Goal: Task Accomplishment & Management: Use online tool/utility

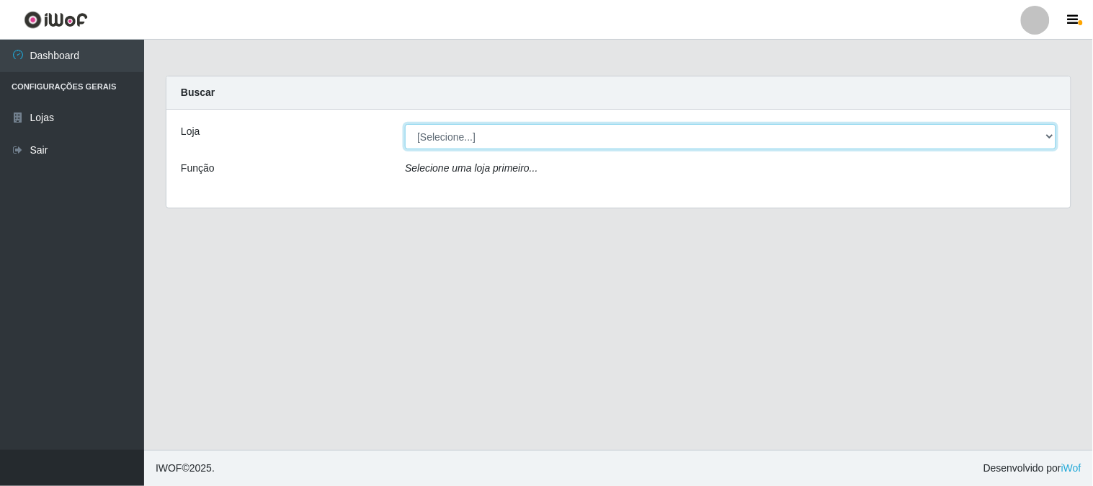
click at [651, 133] on select "[Selecione...] Casatudo BR" at bounding box center [730, 136] width 651 height 25
select select "197"
click at [405, 124] on select "[Selecione...] Casatudo BR" at bounding box center [730, 136] width 651 height 25
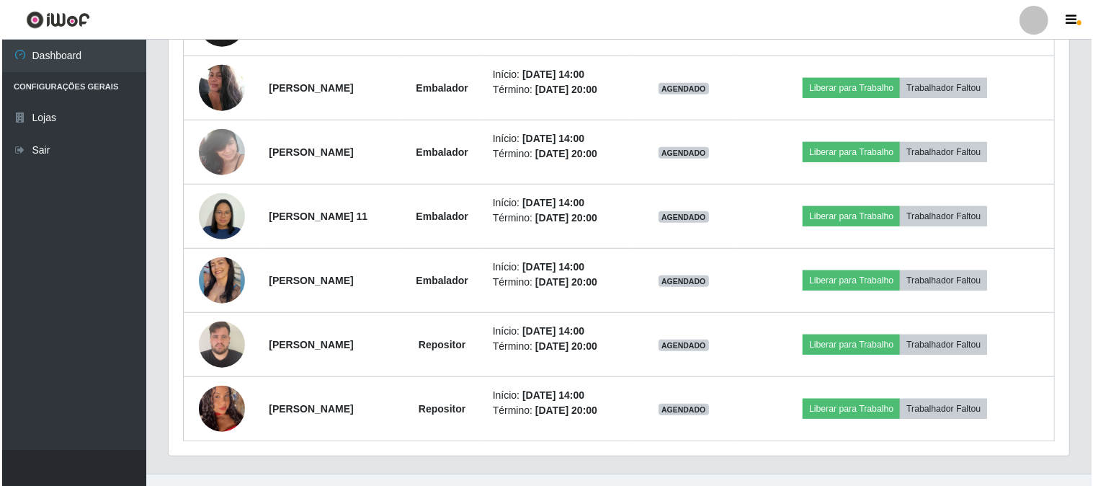
scroll to position [881, 0]
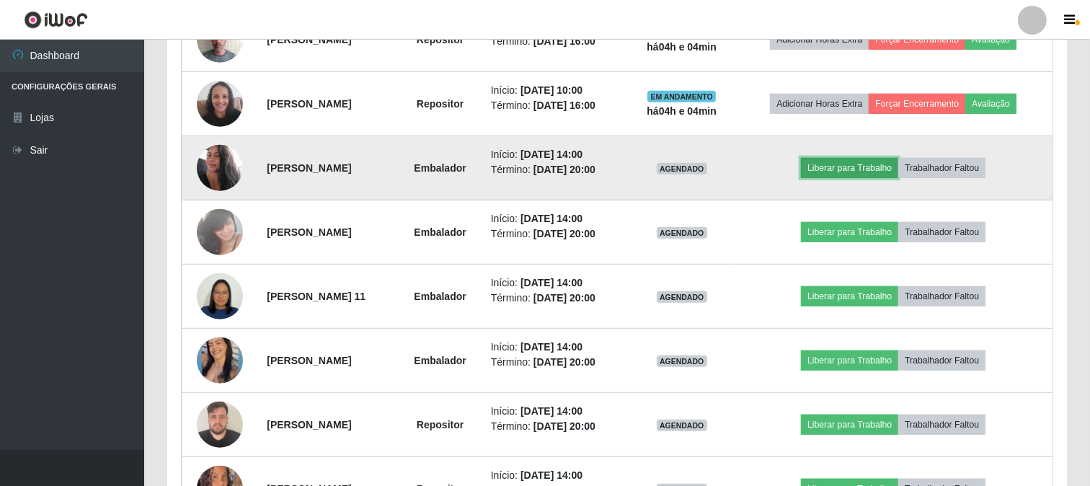
click at [861, 167] on button "Liberar para Trabalho" at bounding box center [849, 168] width 97 height 20
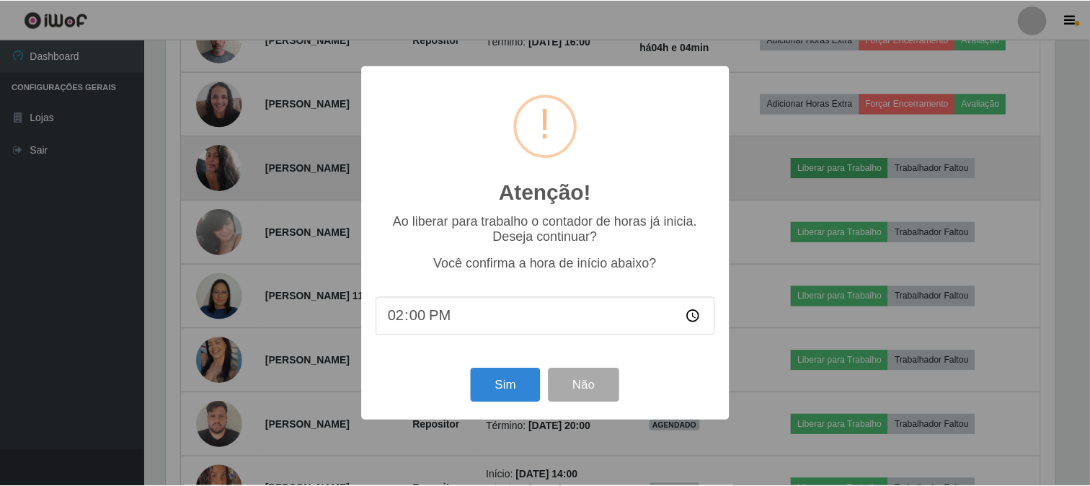
scroll to position [298, 891]
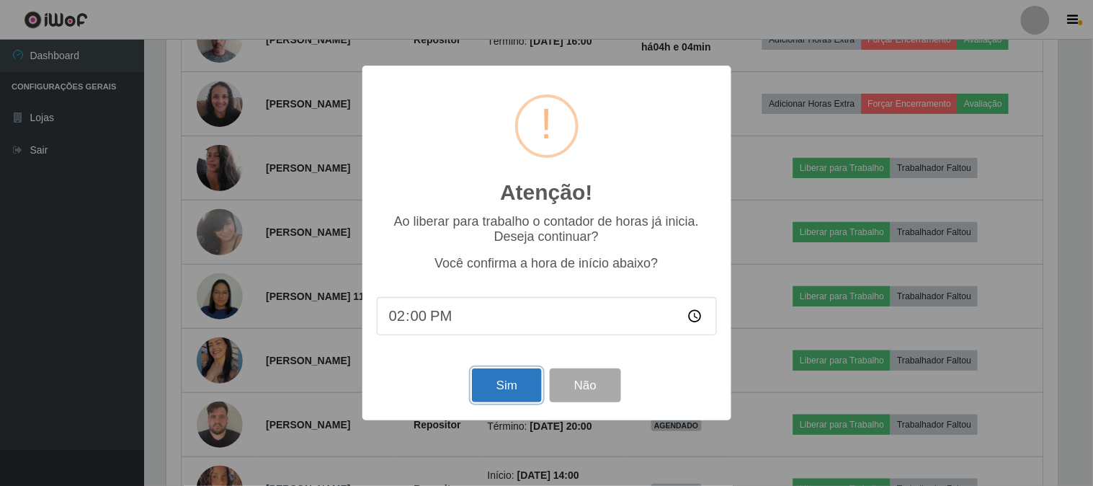
click at [497, 386] on button "Sim" at bounding box center [507, 385] width 70 height 34
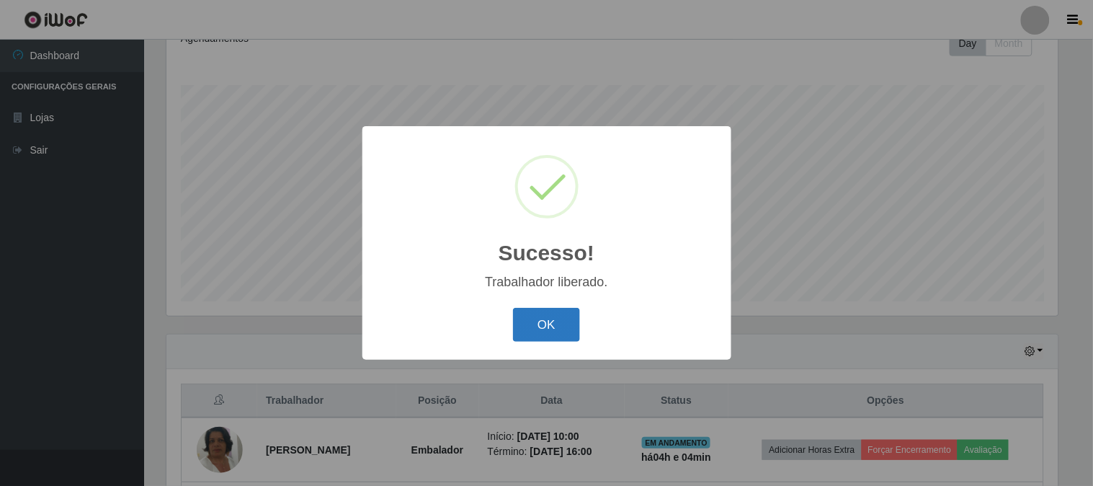
click at [522, 317] on button "OK" at bounding box center [546, 325] width 67 height 34
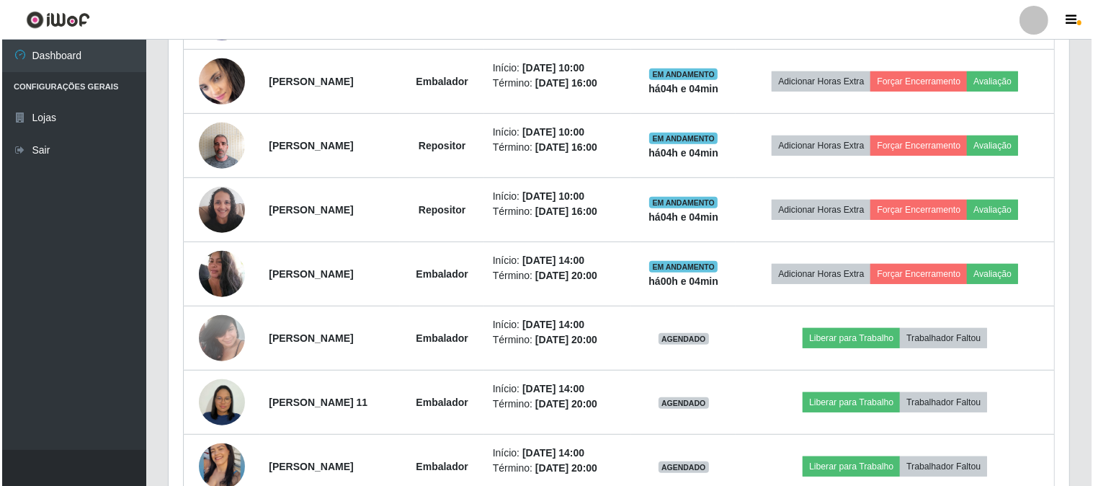
scroll to position [855, 0]
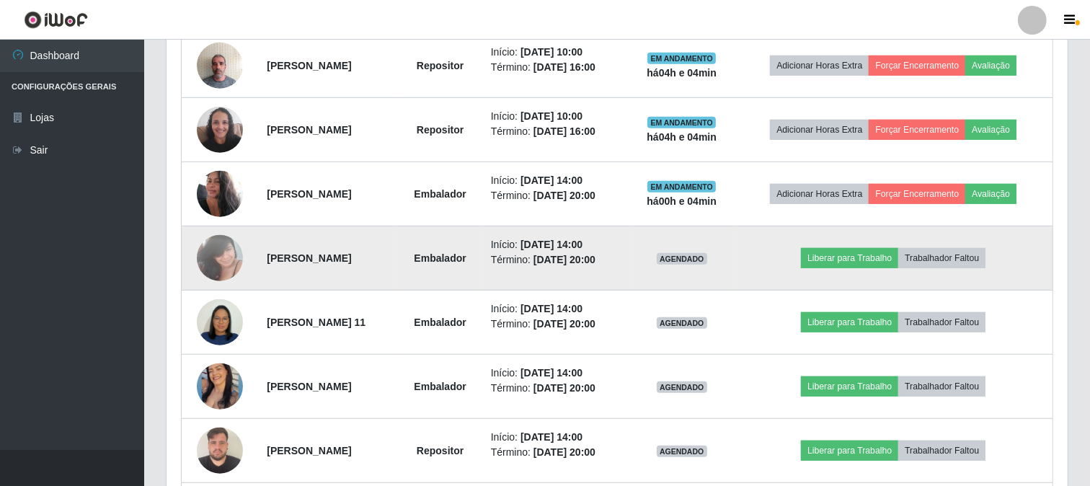
click at [224, 256] on img at bounding box center [220, 257] width 46 height 61
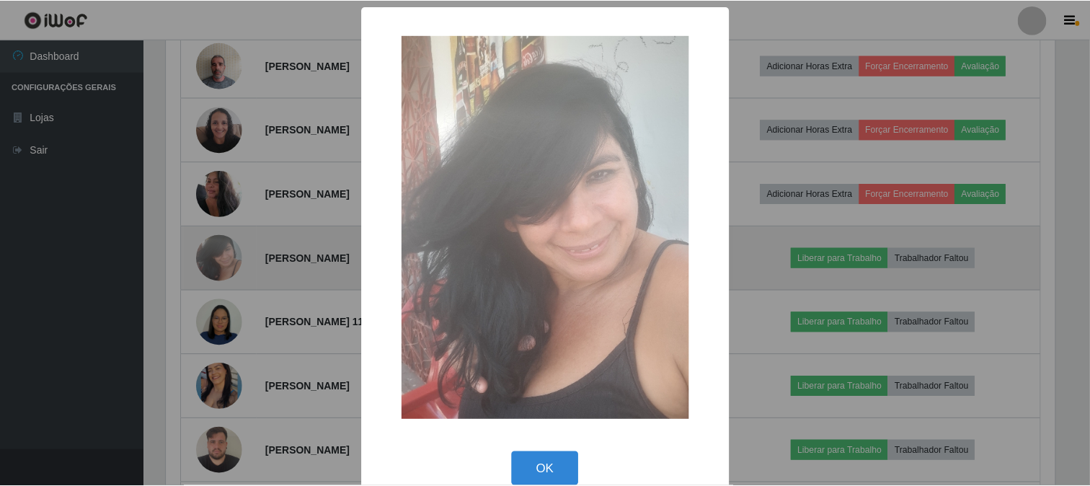
scroll to position [298, 891]
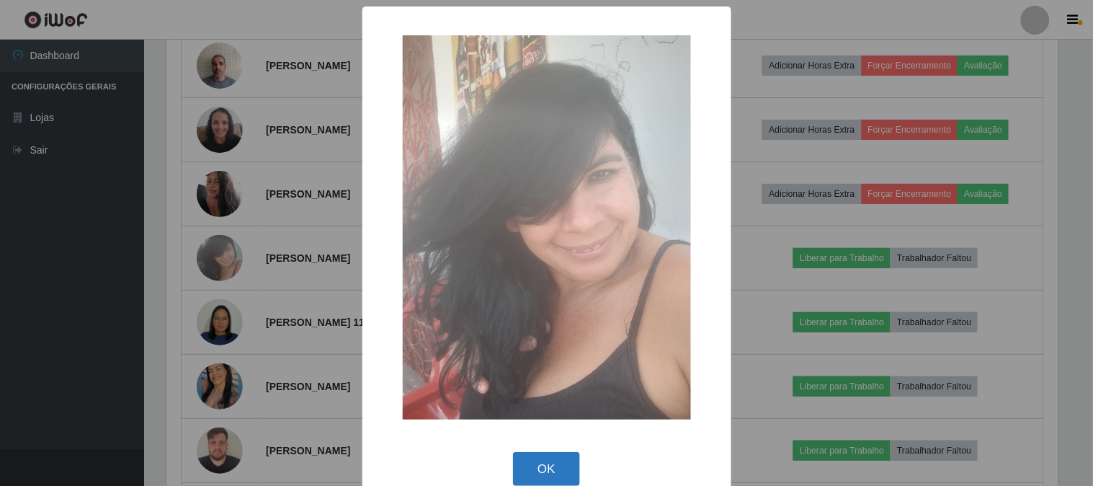
click at [569, 461] on button "OK" at bounding box center [546, 469] width 67 height 34
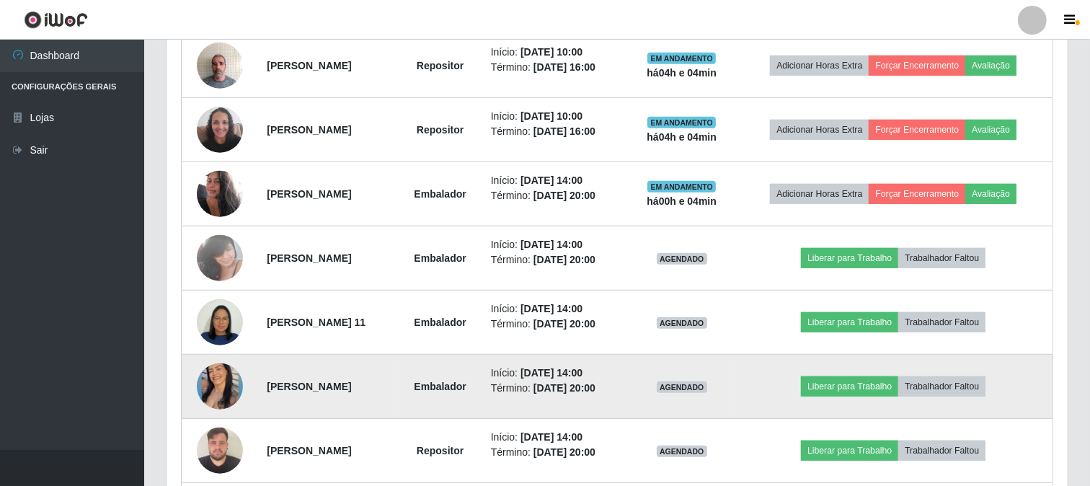
scroll to position [298, 901]
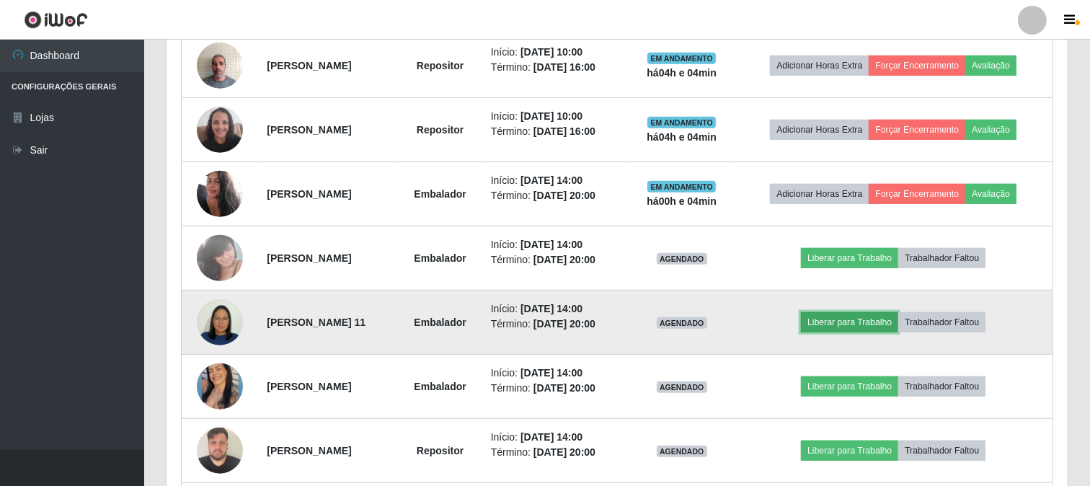
click at [889, 323] on button "Liberar para Trabalho" at bounding box center [849, 322] width 97 height 20
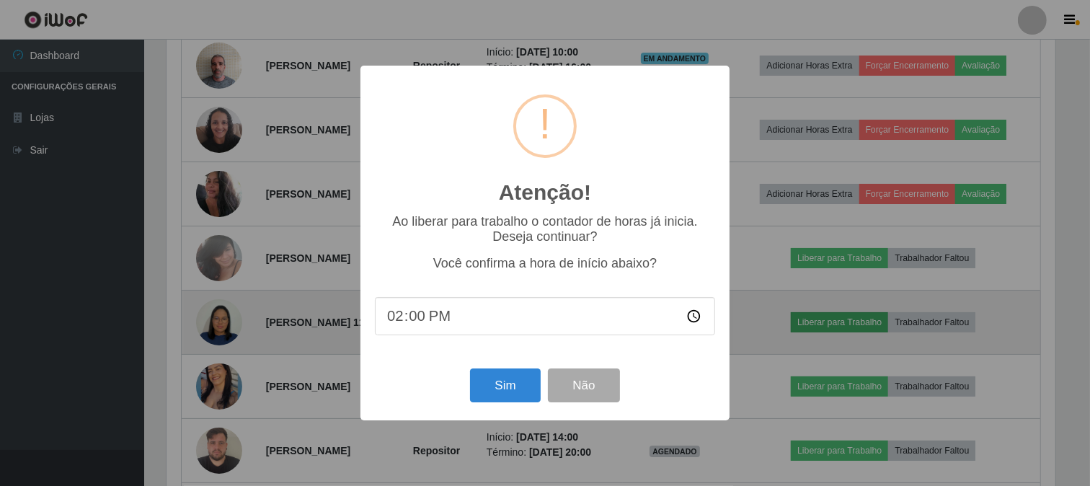
scroll to position [298, 891]
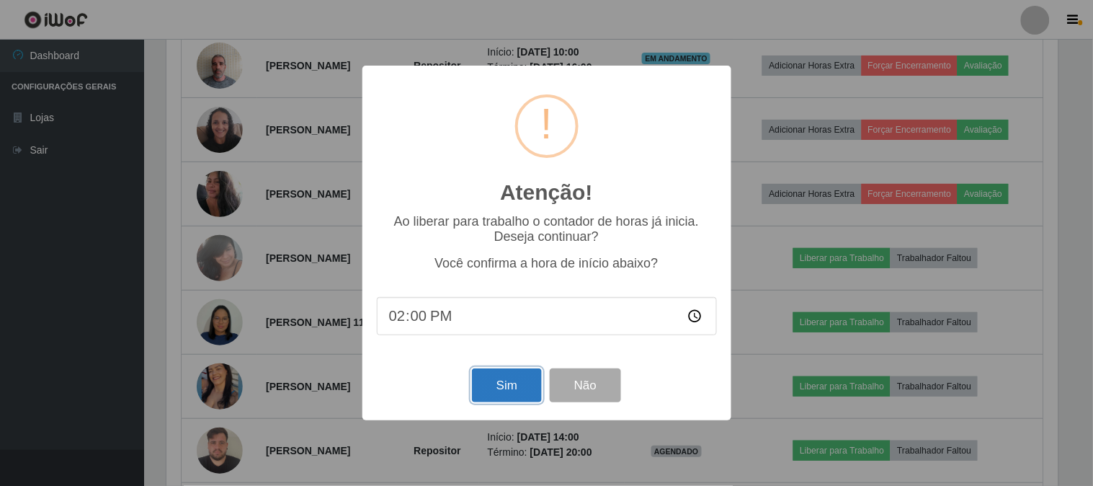
click at [478, 390] on button "Sim" at bounding box center [507, 385] width 70 height 34
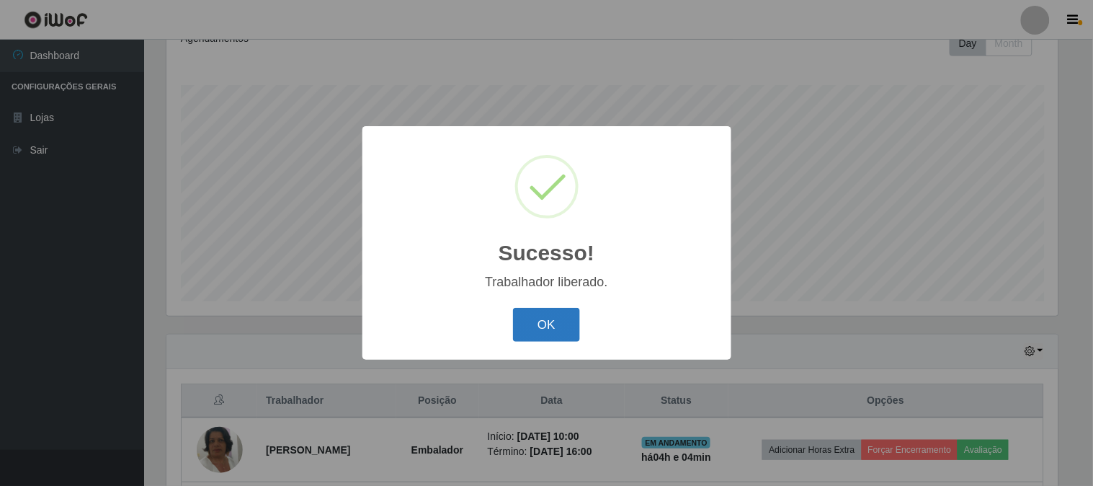
click at [529, 316] on button "OK" at bounding box center [546, 325] width 67 height 34
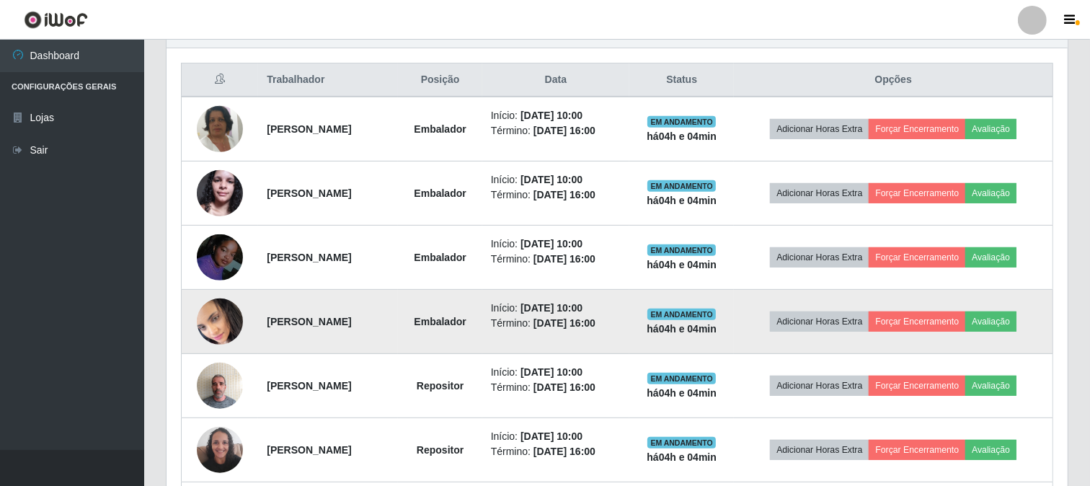
scroll to position [695, 0]
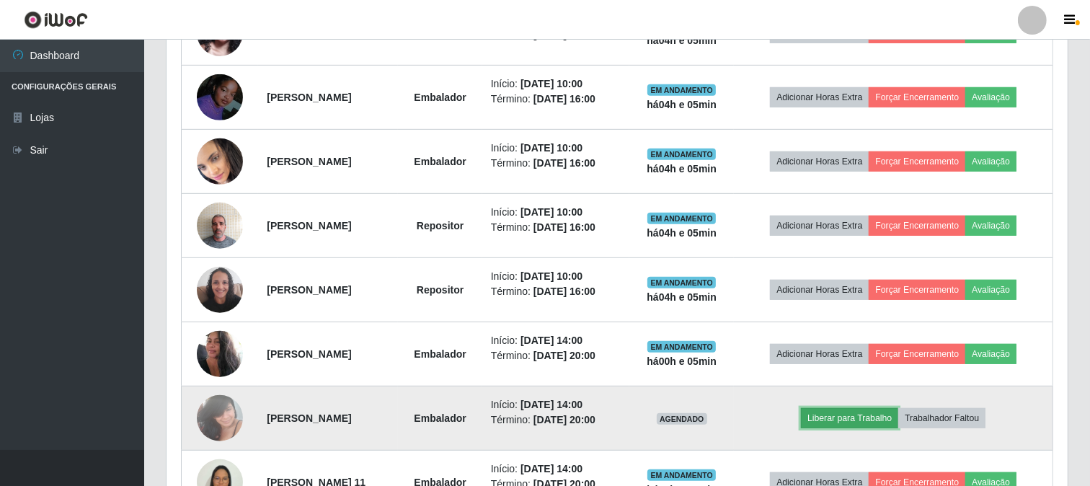
click at [867, 419] on button "Liberar para Trabalho" at bounding box center [849, 418] width 97 height 20
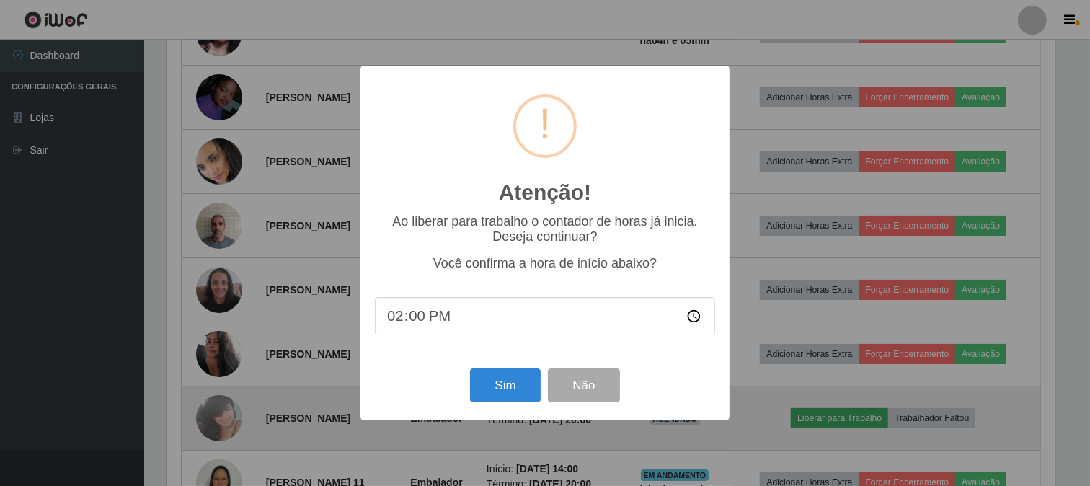
scroll to position [0, 0]
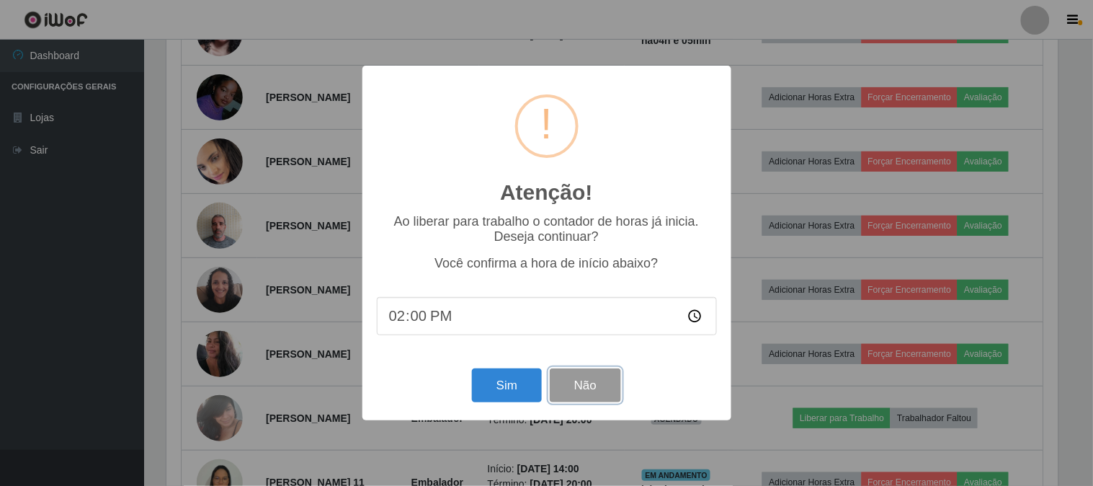
click at [584, 373] on button "Não" at bounding box center [585, 385] width 71 height 34
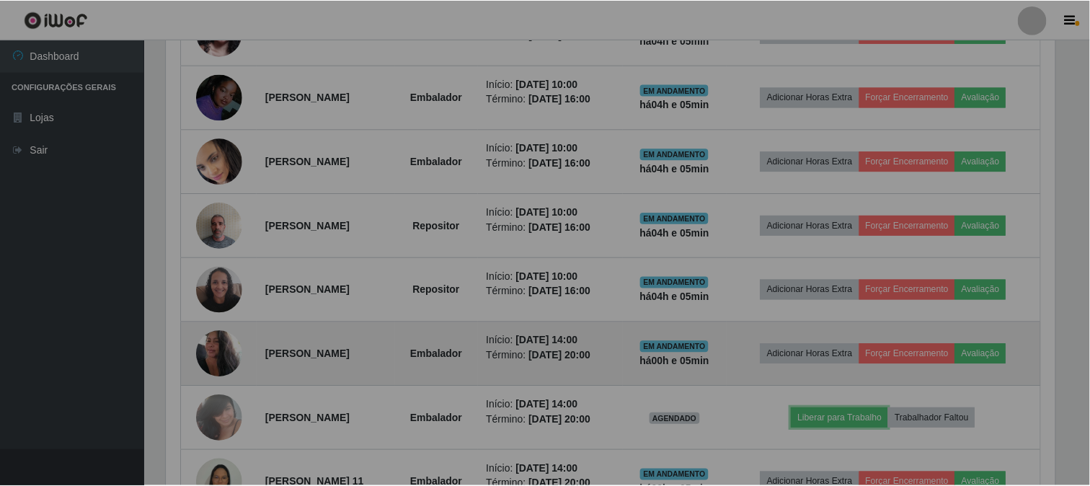
scroll to position [298, 901]
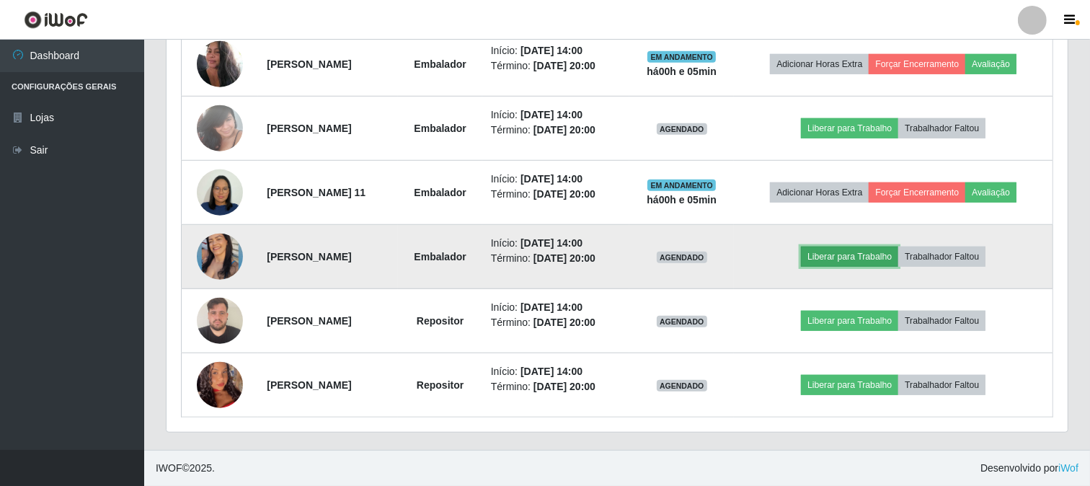
click at [847, 257] on button "Liberar para Trabalho" at bounding box center [849, 256] width 97 height 20
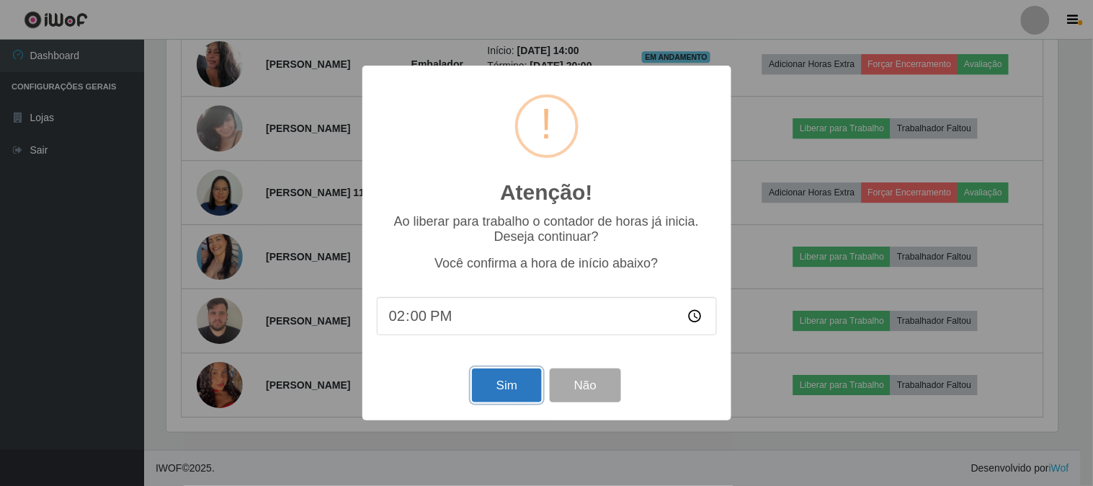
click at [502, 373] on button "Sim" at bounding box center [507, 385] width 70 height 34
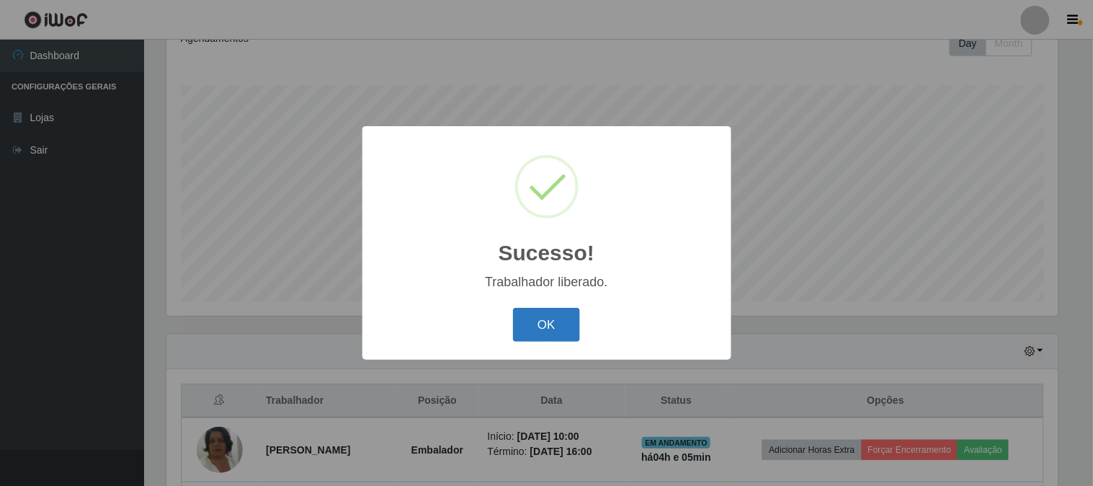
click at [536, 329] on button "OK" at bounding box center [546, 325] width 67 height 34
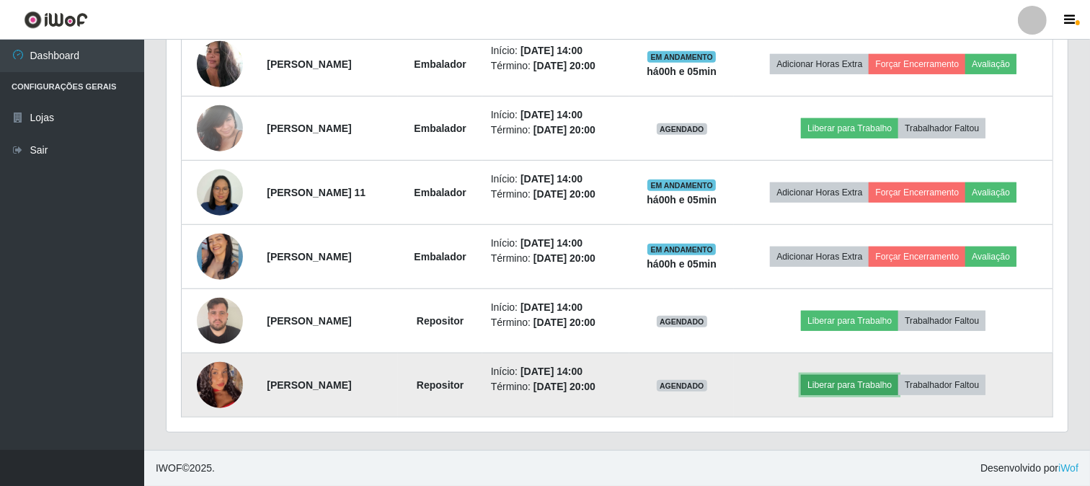
click at [898, 385] on button "Liberar para Trabalho" at bounding box center [849, 385] width 97 height 20
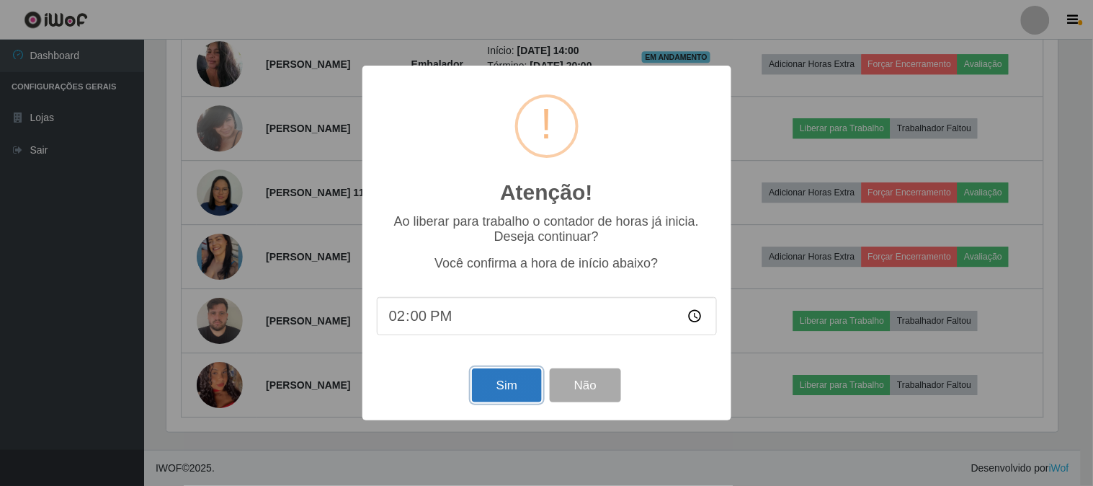
click at [523, 384] on button "Sim" at bounding box center [507, 385] width 70 height 34
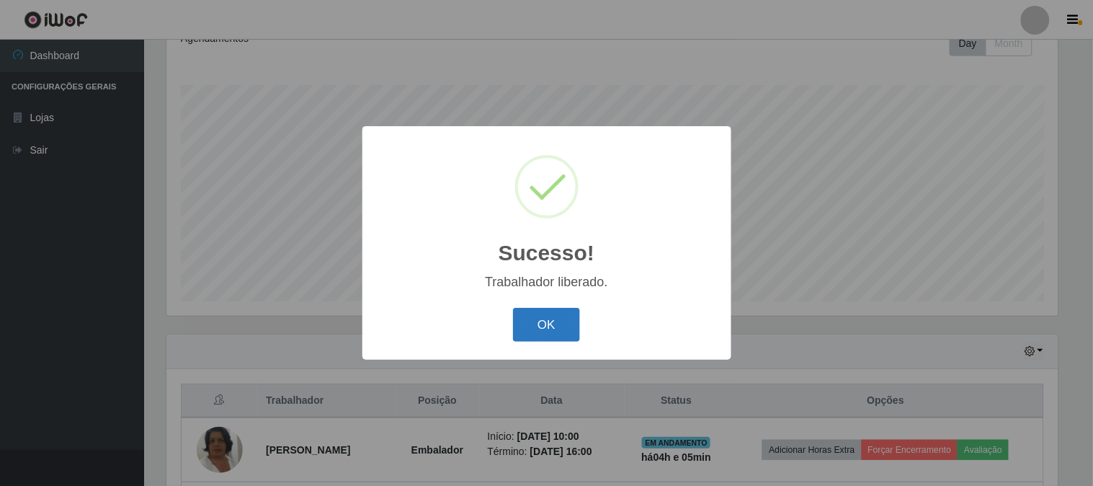
click at [545, 327] on button "OK" at bounding box center [546, 325] width 67 height 34
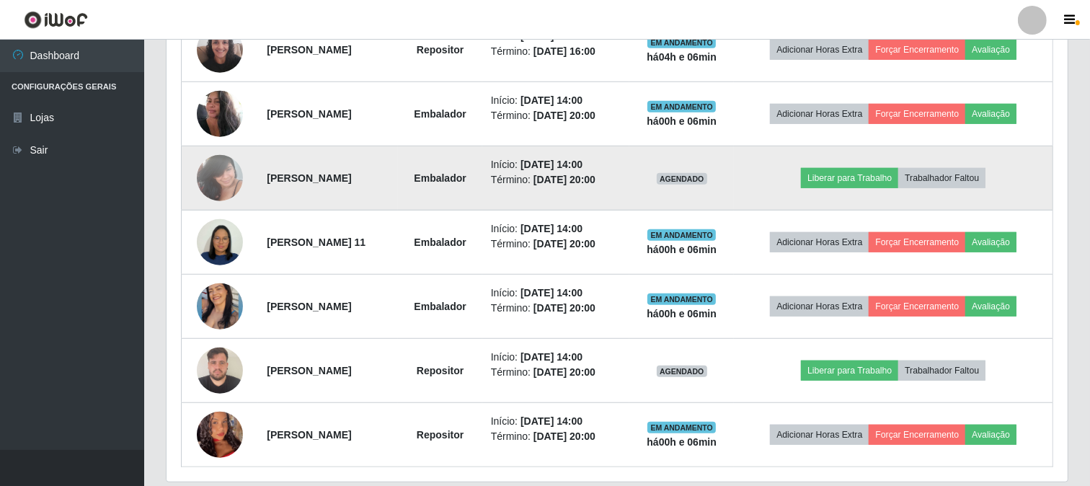
click at [214, 182] on img at bounding box center [220, 177] width 46 height 61
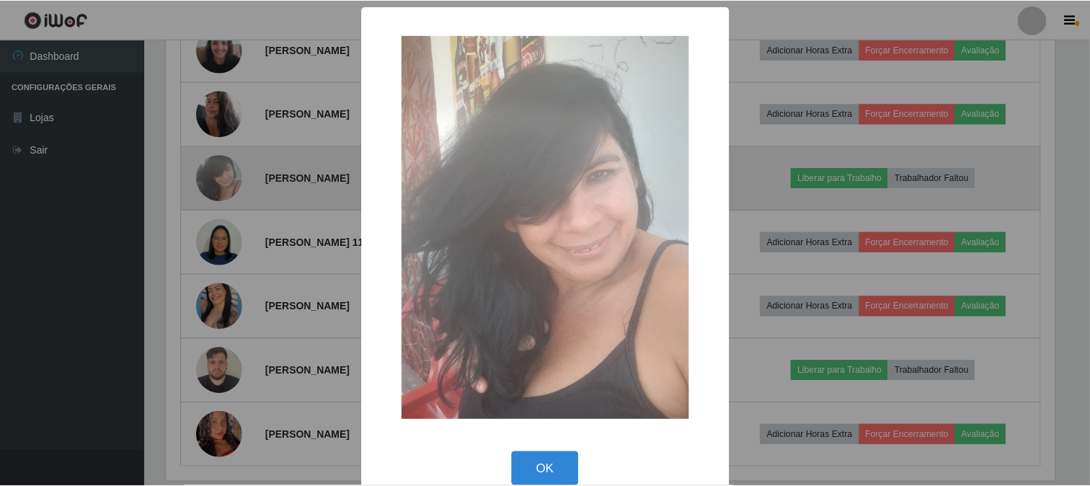
scroll to position [298, 891]
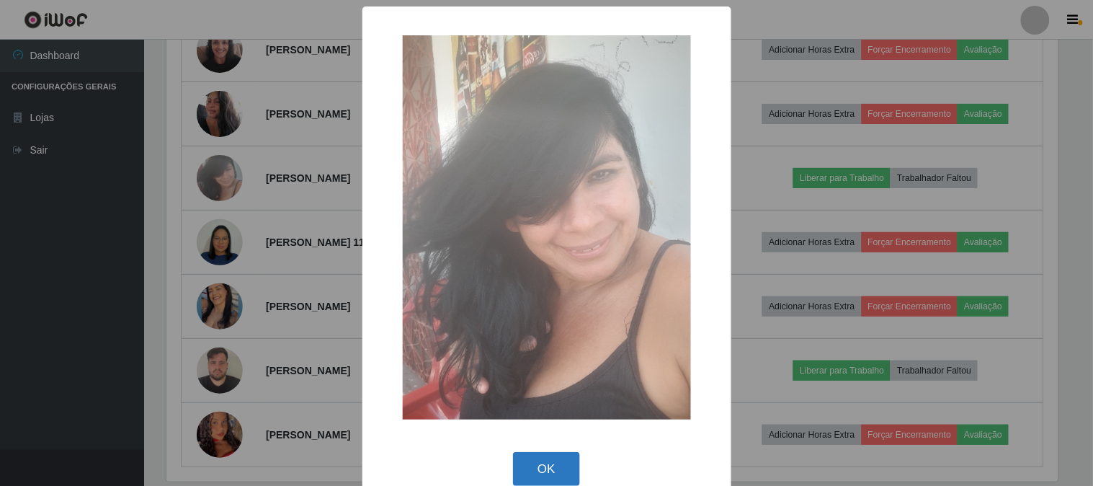
click at [553, 473] on button "OK" at bounding box center [546, 469] width 67 height 34
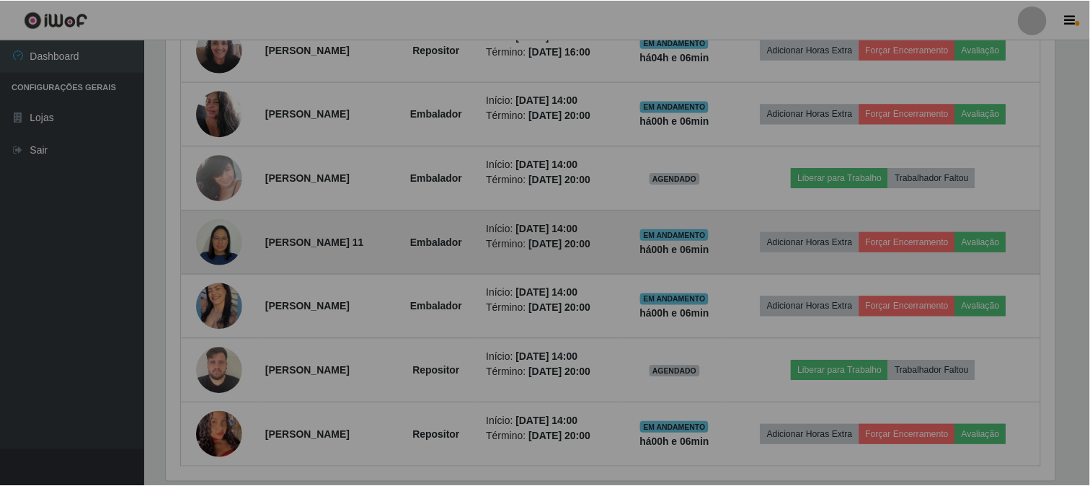
scroll to position [720291, 719690]
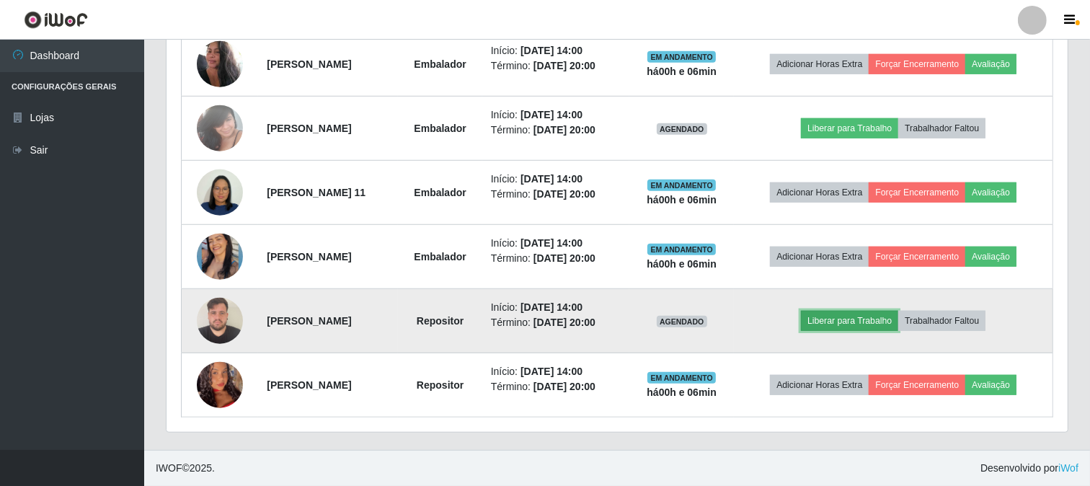
click at [872, 319] on button "Liberar para Trabalho" at bounding box center [849, 321] width 97 height 20
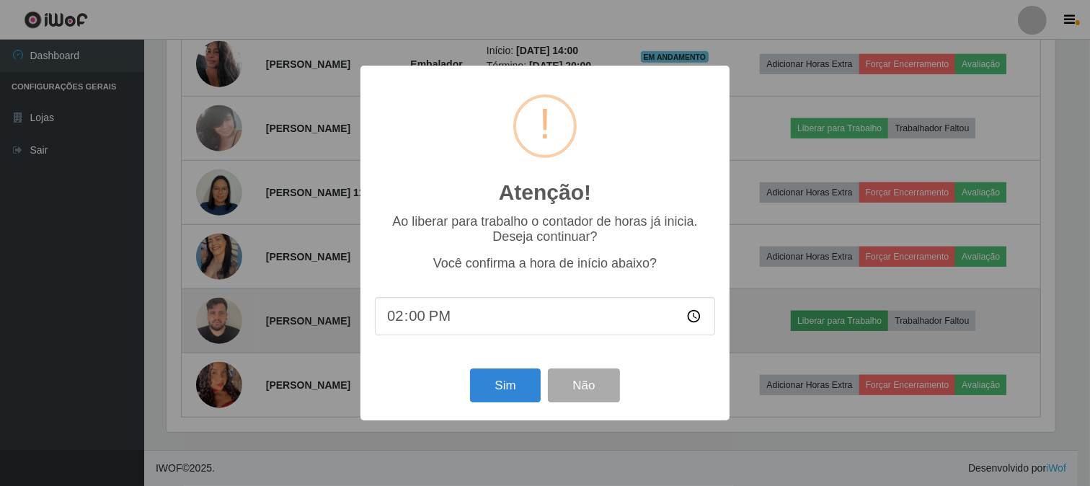
scroll to position [720291, 719698]
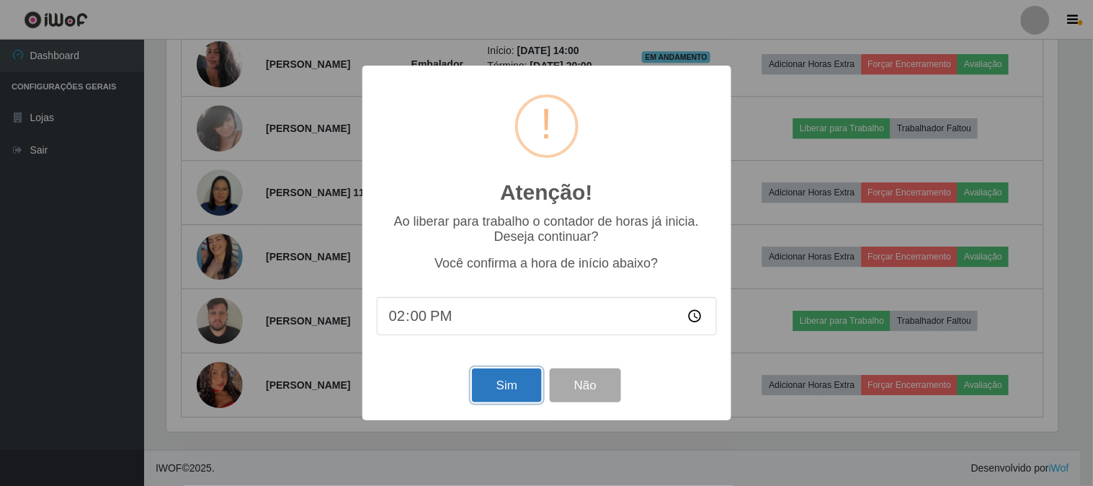
click at [513, 379] on button "Sim" at bounding box center [507, 385] width 70 height 34
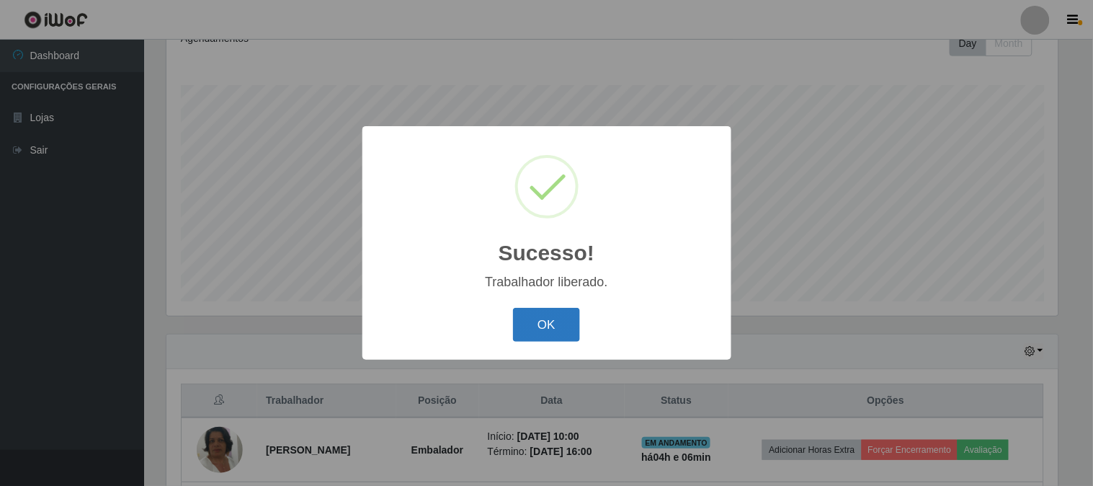
click at [565, 329] on button "OK" at bounding box center [546, 325] width 67 height 34
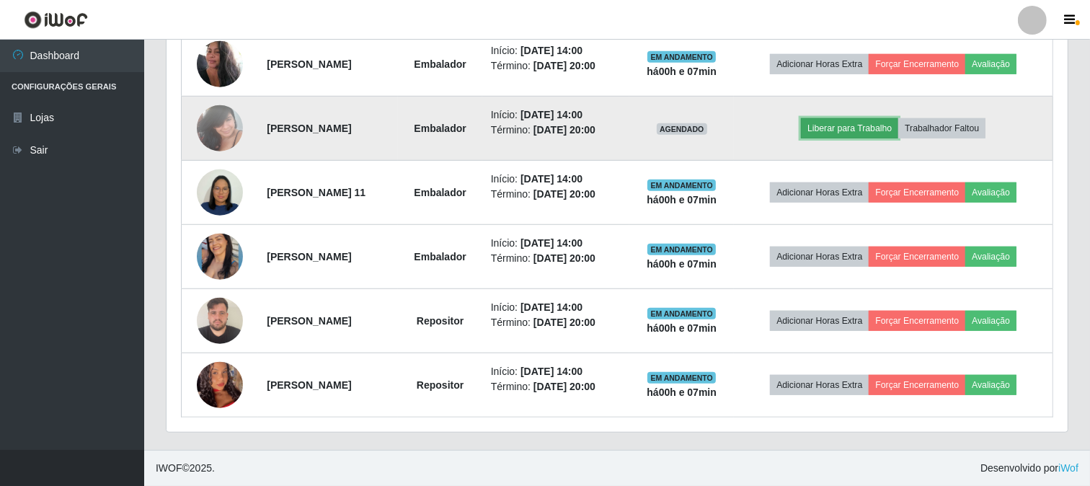
click at [861, 124] on button "Liberar para Trabalho" at bounding box center [849, 128] width 97 height 20
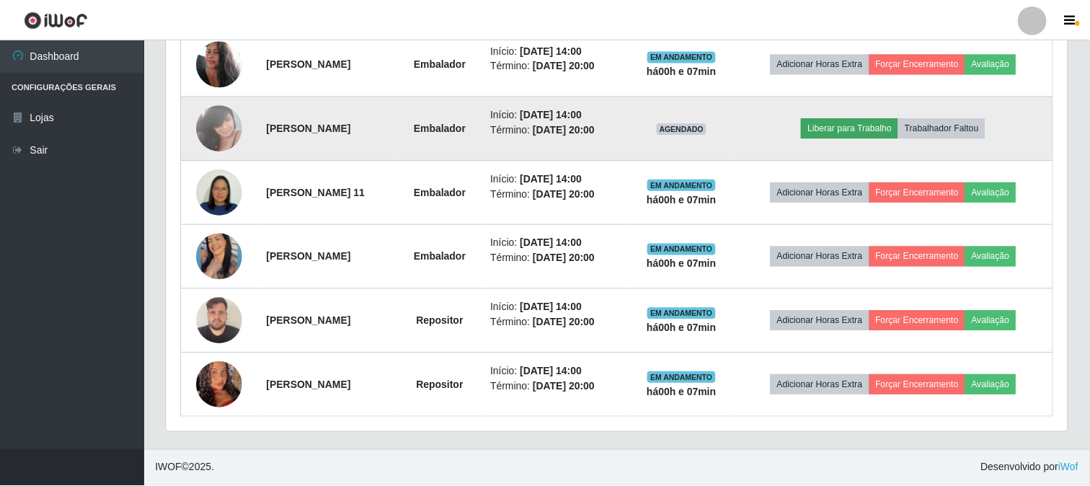
scroll to position [298, 891]
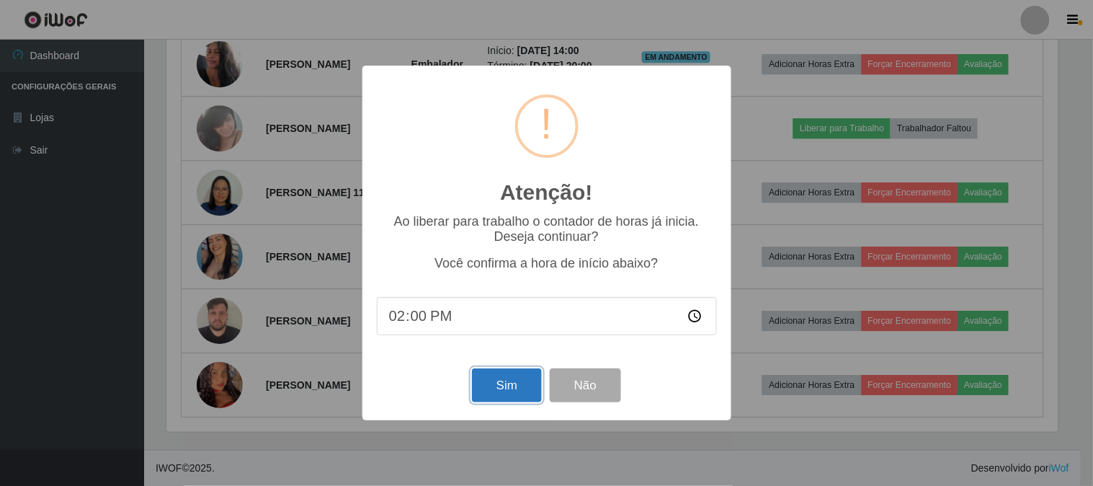
click at [500, 391] on button "Sim" at bounding box center [507, 385] width 70 height 34
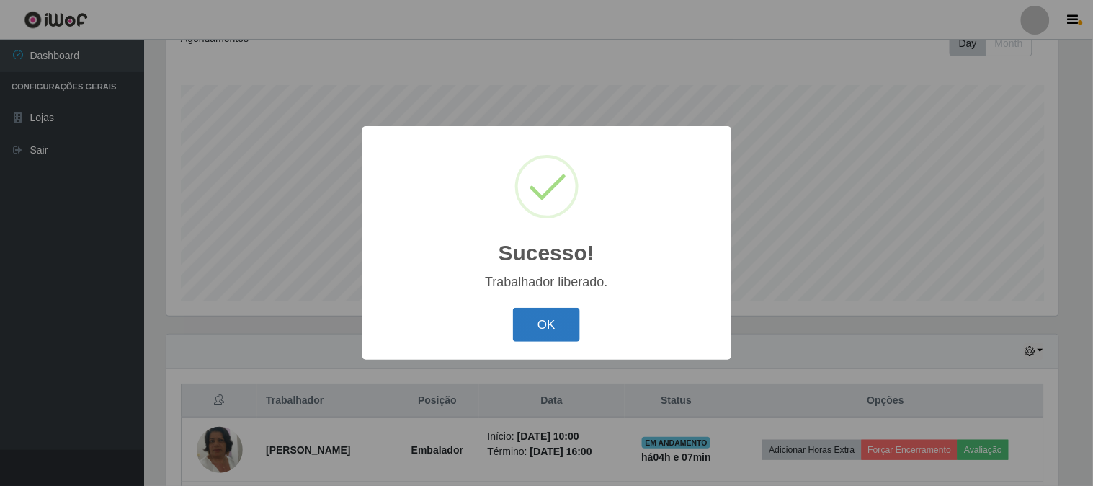
click at [534, 313] on button "OK" at bounding box center [546, 325] width 67 height 34
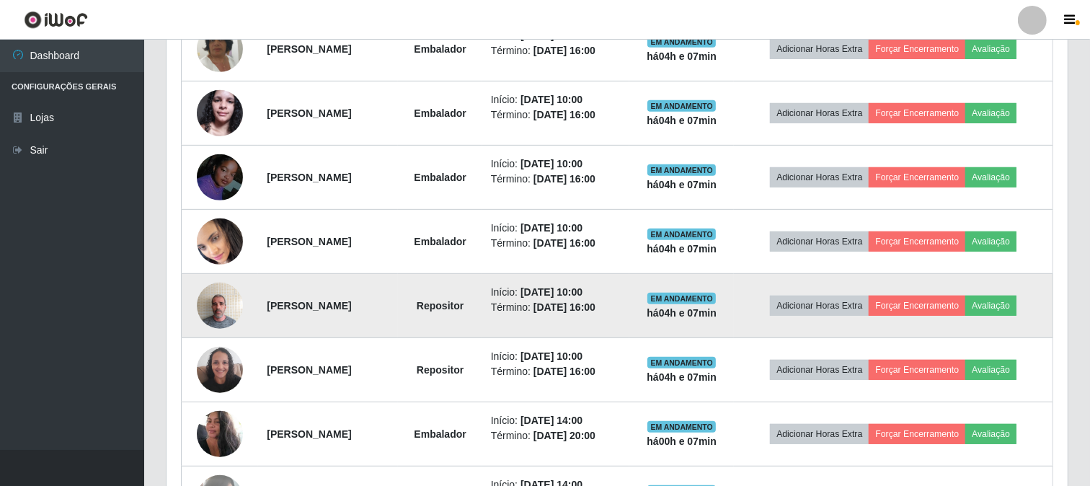
scroll to position [695, 0]
